Goal: Task Accomplishment & Management: Use online tool/utility

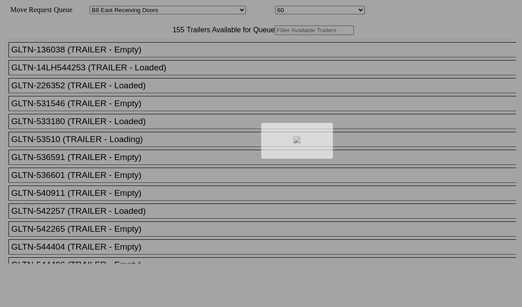
select select "536"
select select "8228"
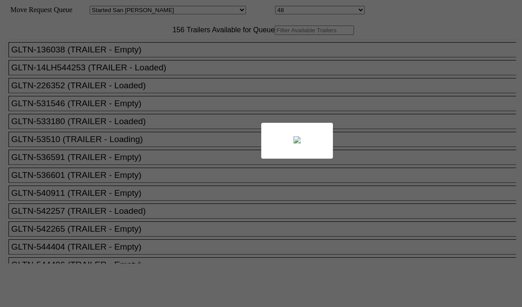
click at [124, 74] on div at bounding box center [261, 153] width 522 height 307
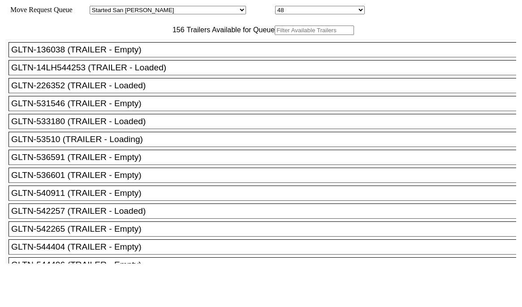
click at [275, 35] on input "text" at bounding box center [314, 30] width 79 height 9
paste input "525553"
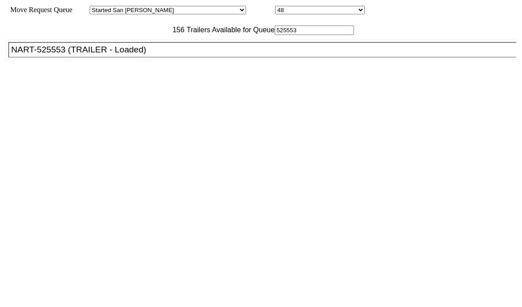
type input "525553"
click at [142, 55] on div "NART-525553 (TRAILER - Loaded)" at bounding box center [266, 50] width 510 height 10
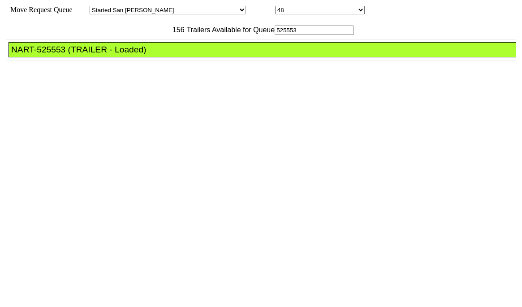
click at [142, 55] on div "NART-525553 (TRAILER - Loaded)" at bounding box center [266, 50] width 510 height 10
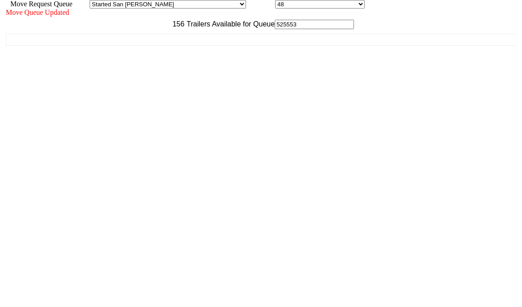
scroll to position [8, 0]
